Goal: Task Accomplishment & Management: Use online tool/utility

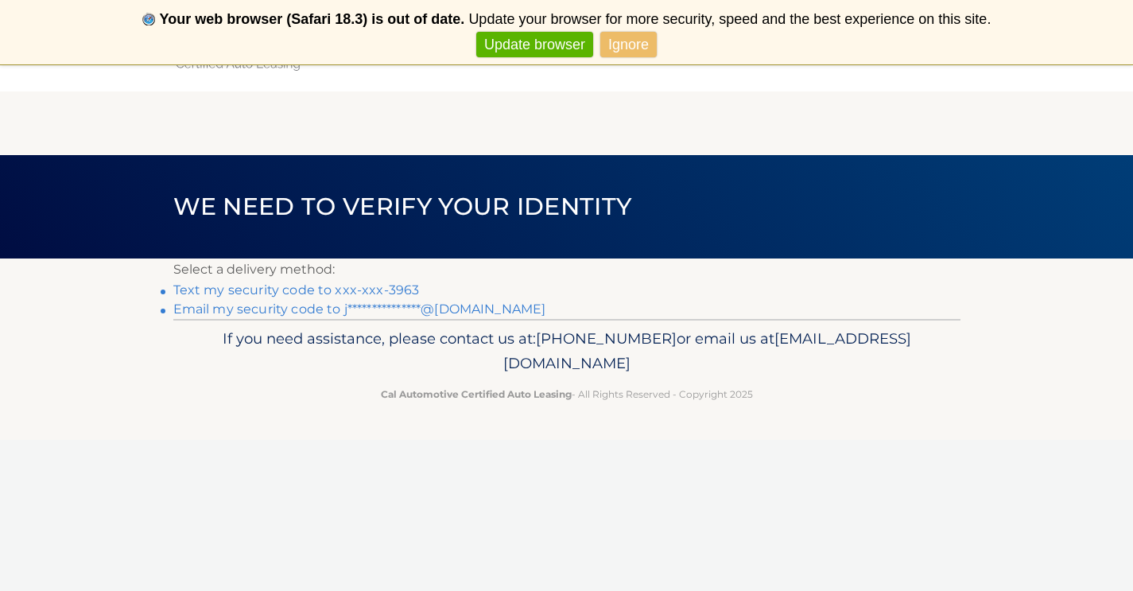
click at [276, 313] on link "**********" at bounding box center [359, 308] width 373 height 15
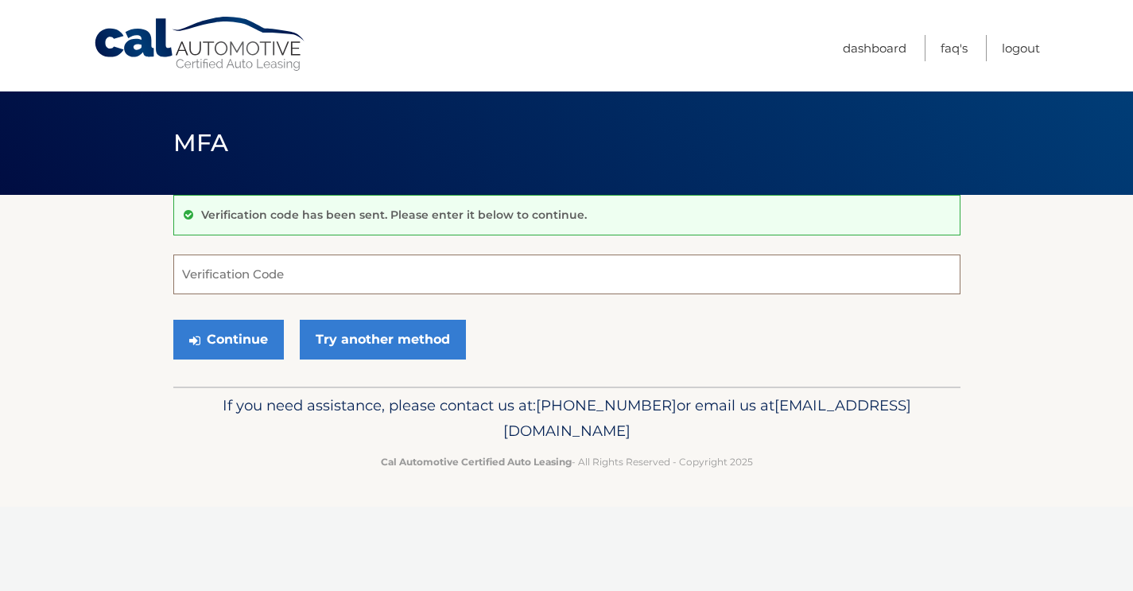
click at [304, 274] on input "Verification Code" at bounding box center [566, 274] width 787 height 40
type input "322251"
click at [227, 339] on button "Continue" at bounding box center [228, 340] width 111 height 40
click at [198, 342] on icon "submit" at bounding box center [194, 340] width 11 height 13
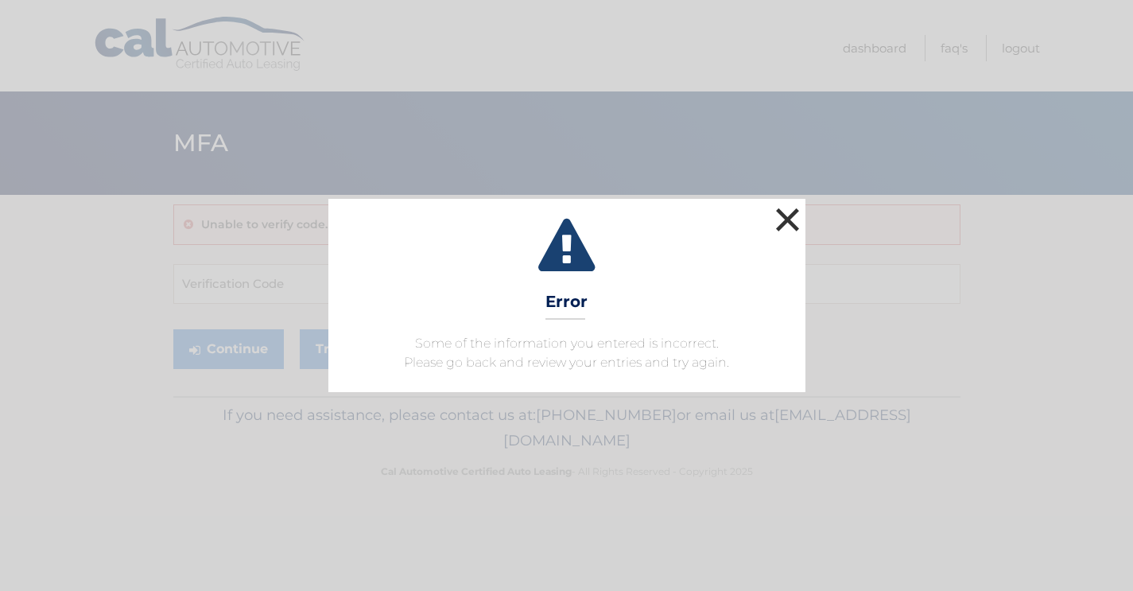
click at [797, 223] on button "×" at bounding box center [788, 220] width 32 height 32
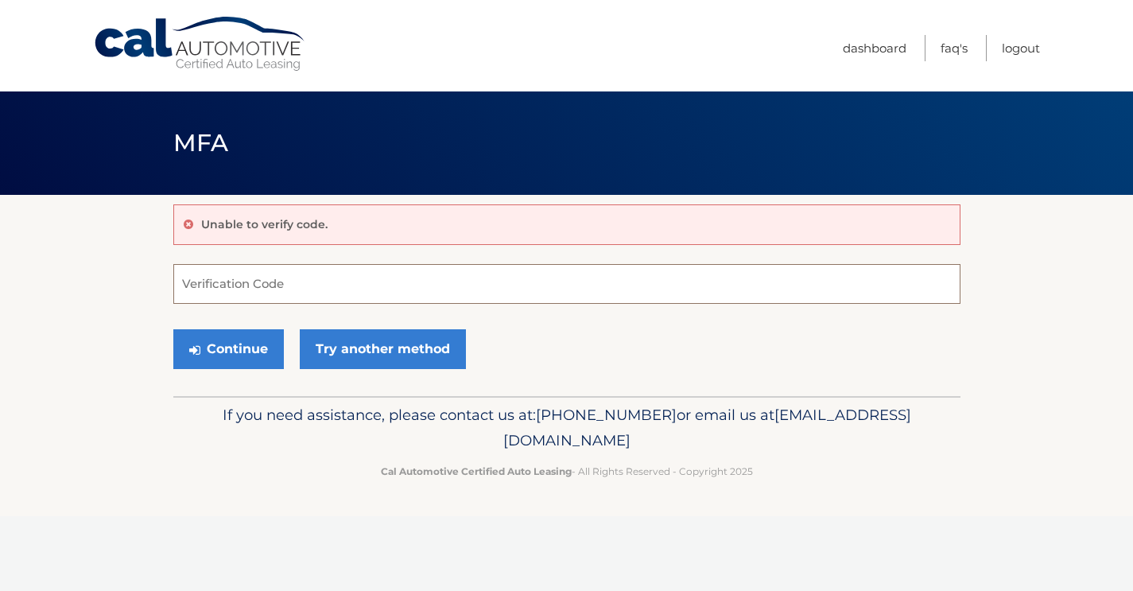
click at [359, 273] on input "Verification Code" at bounding box center [566, 284] width 787 height 40
type input "322251"
click at [227, 348] on button "Continue" at bounding box center [228, 349] width 111 height 40
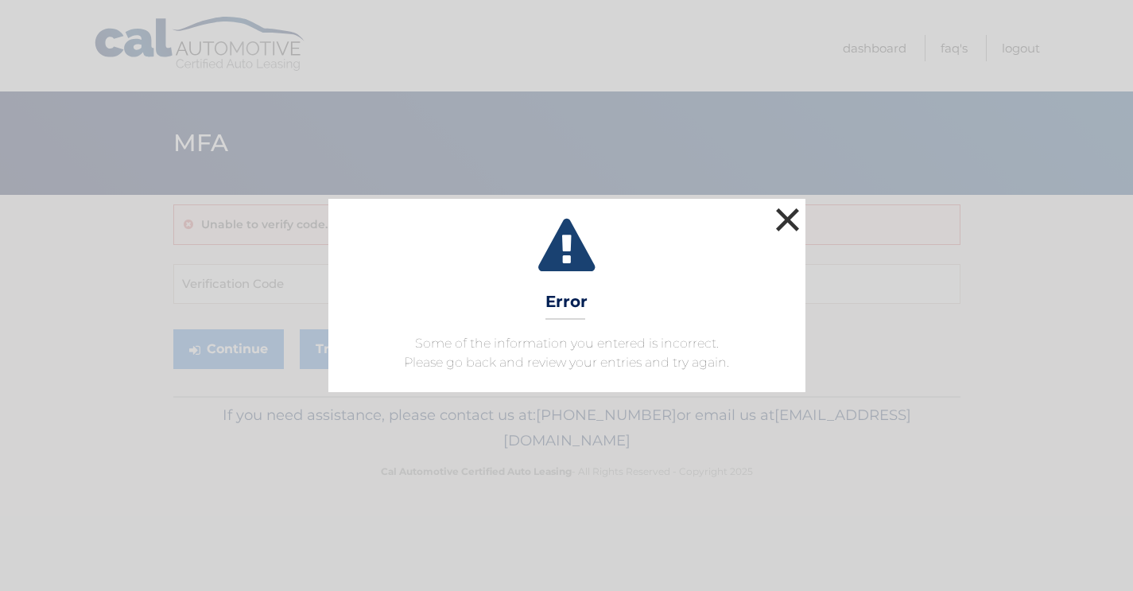
click at [794, 231] on button "×" at bounding box center [788, 220] width 32 height 32
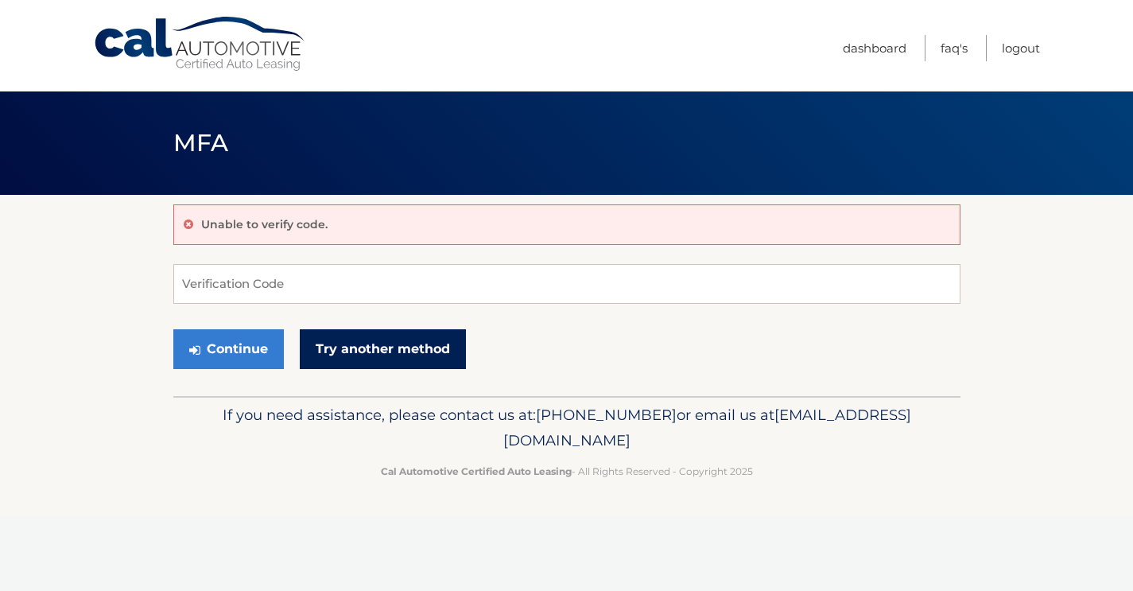
click at [441, 348] on link "Try another method" at bounding box center [383, 349] width 166 height 40
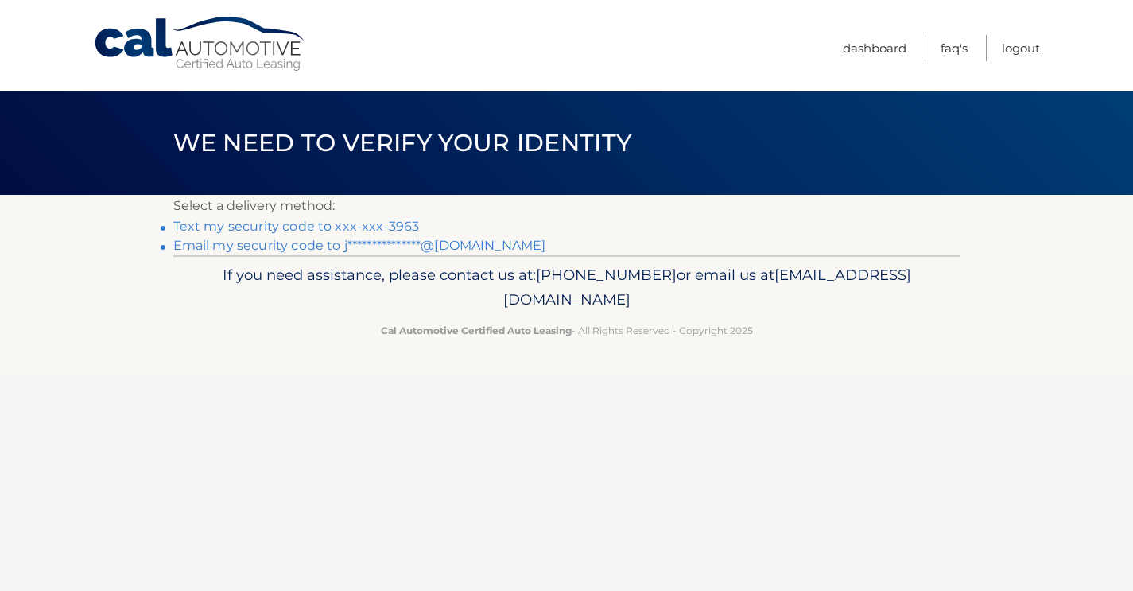
click at [278, 229] on link "Text my security code to xxx-xxx-3963" at bounding box center [296, 226] width 247 height 15
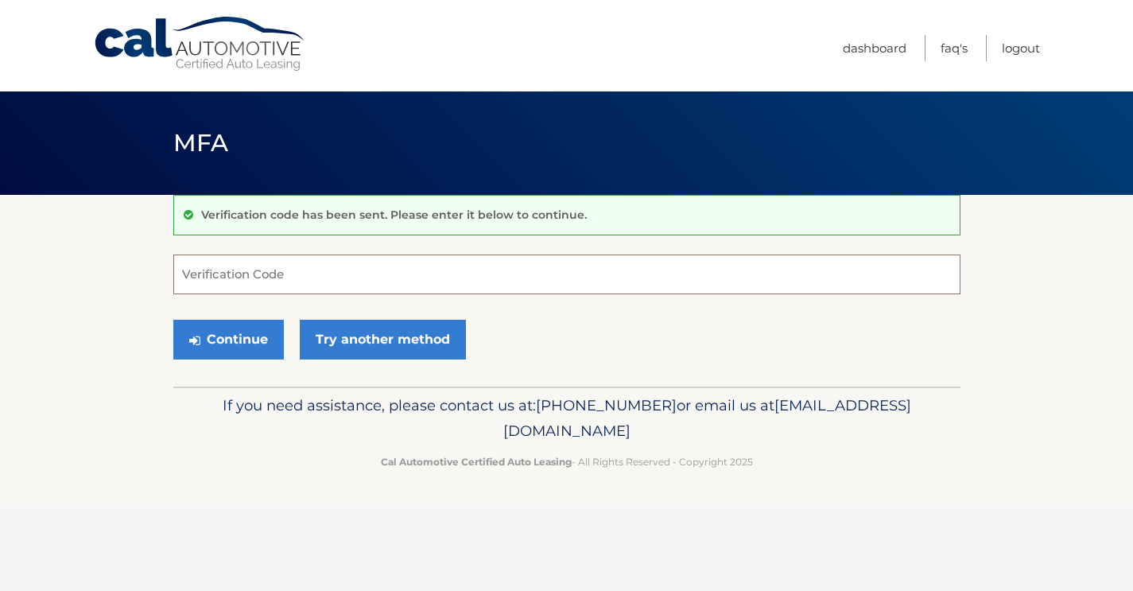
click at [266, 277] on input "Verification Code" at bounding box center [566, 274] width 787 height 40
type input "710268"
click at [227, 339] on button "Continue" at bounding box center [228, 340] width 111 height 40
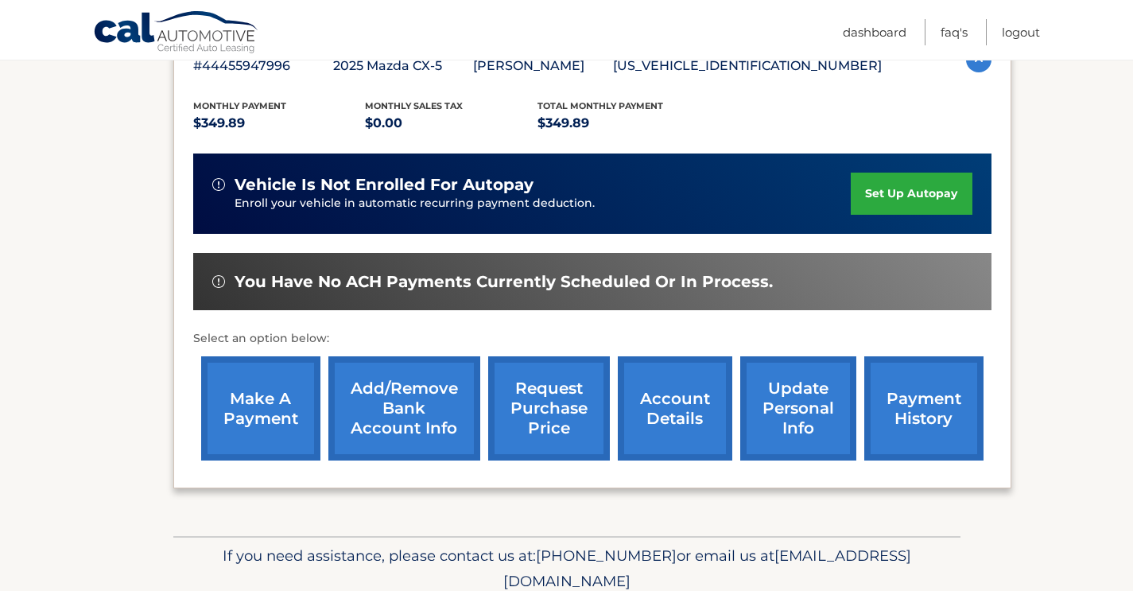
scroll to position [332, 0]
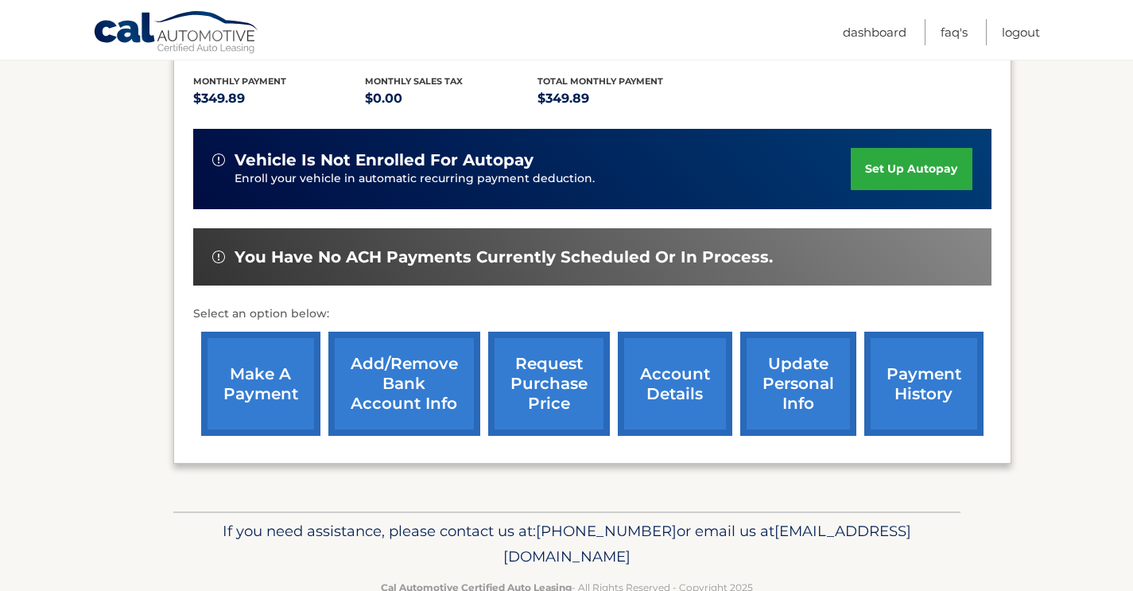
click at [282, 385] on link "make a payment" at bounding box center [260, 384] width 119 height 104
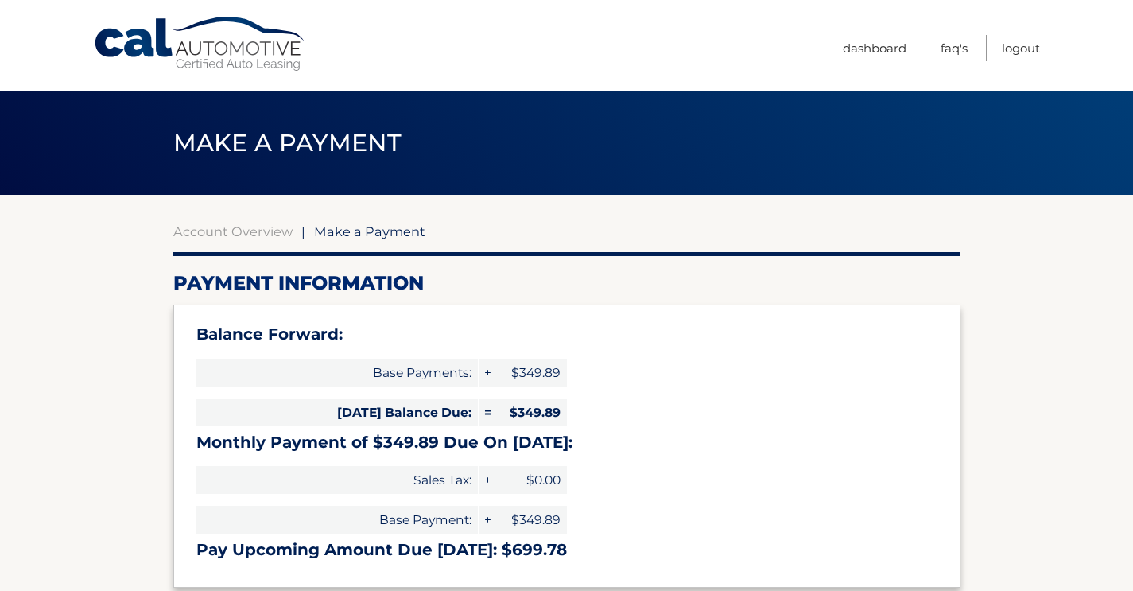
select select "NGM3MWYyNjQtZDZhZi00ZDc0LWFlZTUtNGE3OTkwODc3ZTBh"
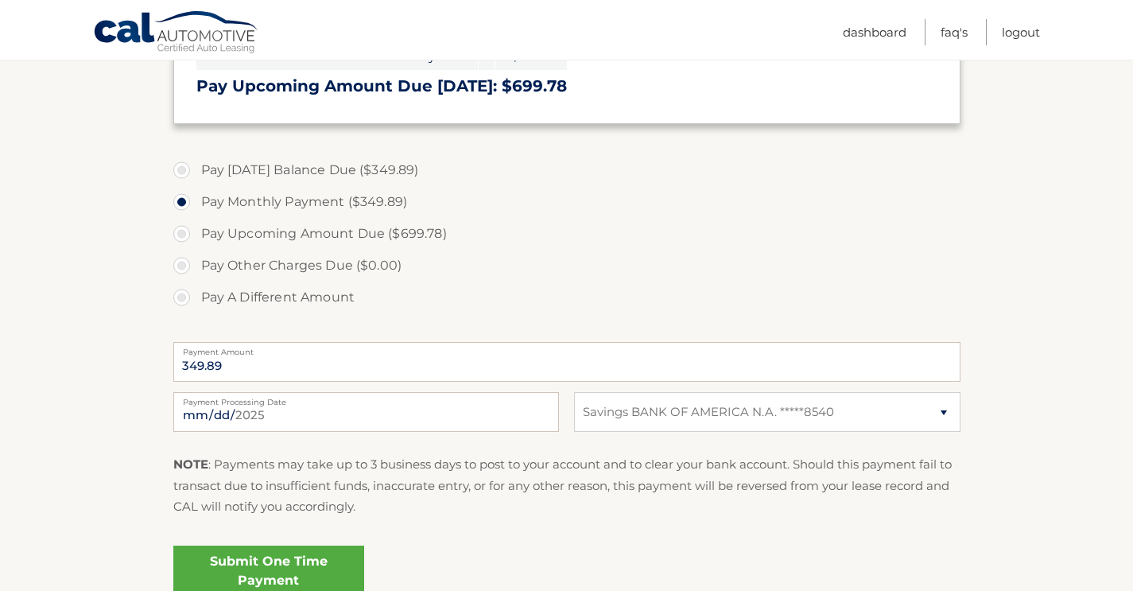
scroll to position [489, 0]
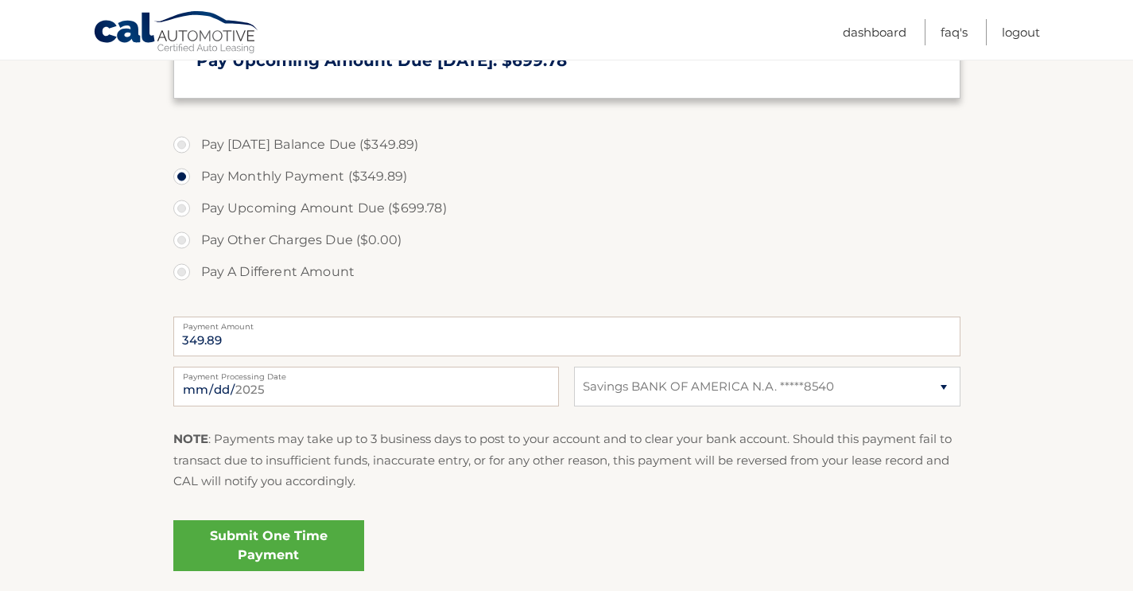
click at [253, 553] on link "Submit One Time Payment" at bounding box center [268, 545] width 191 height 51
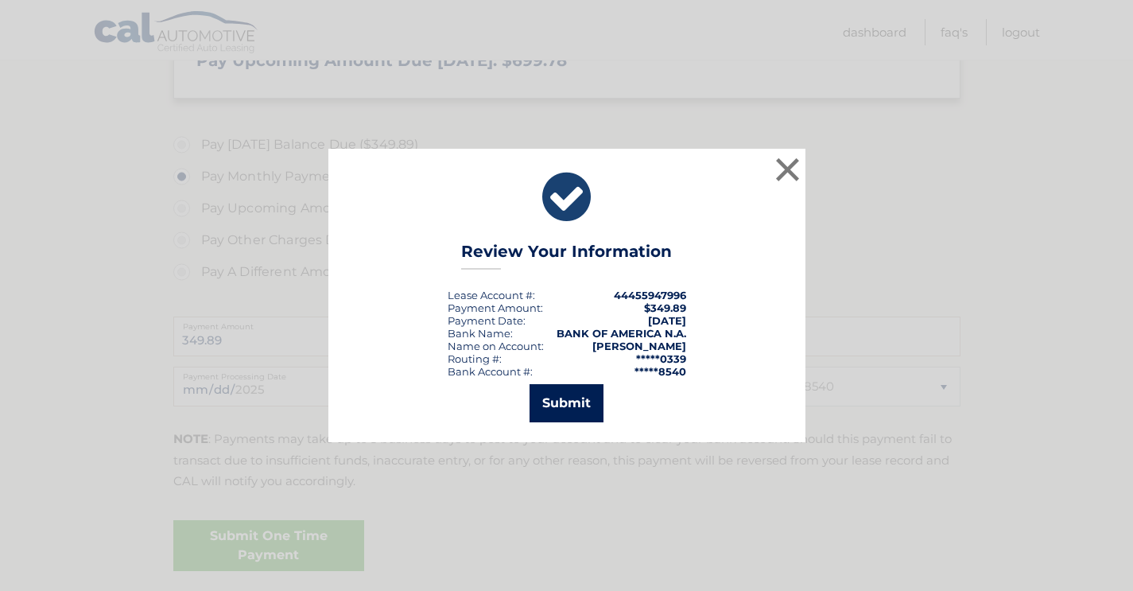
click at [576, 407] on button "Submit" at bounding box center [567, 403] width 74 height 38
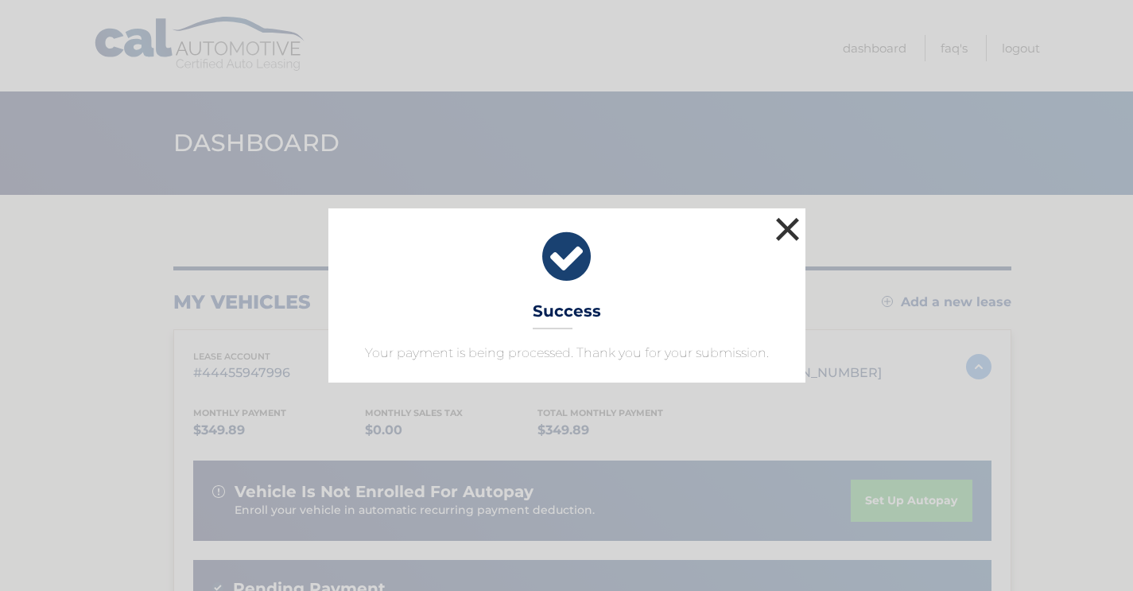
click at [786, 229] on button "×" at bounding box center [788, 229] width 32 height 32
